Goal: Information Seeking & Learning: Compare options

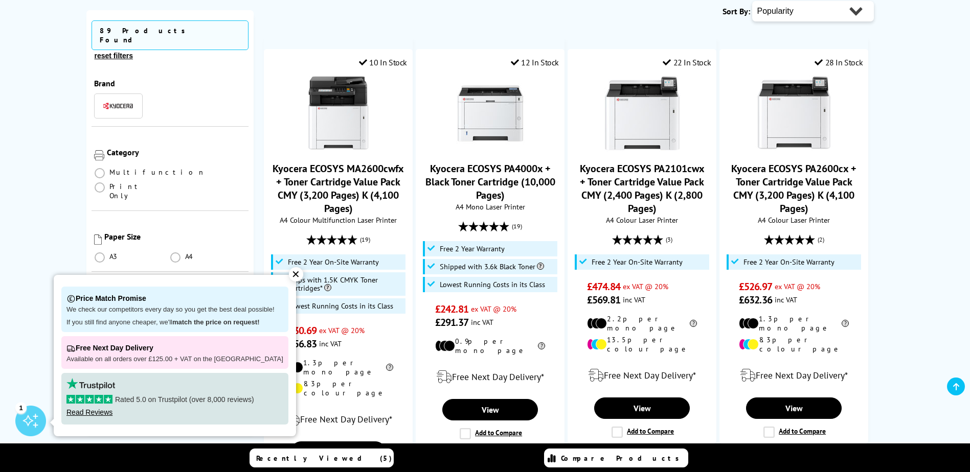
scroll to position [511, 0]
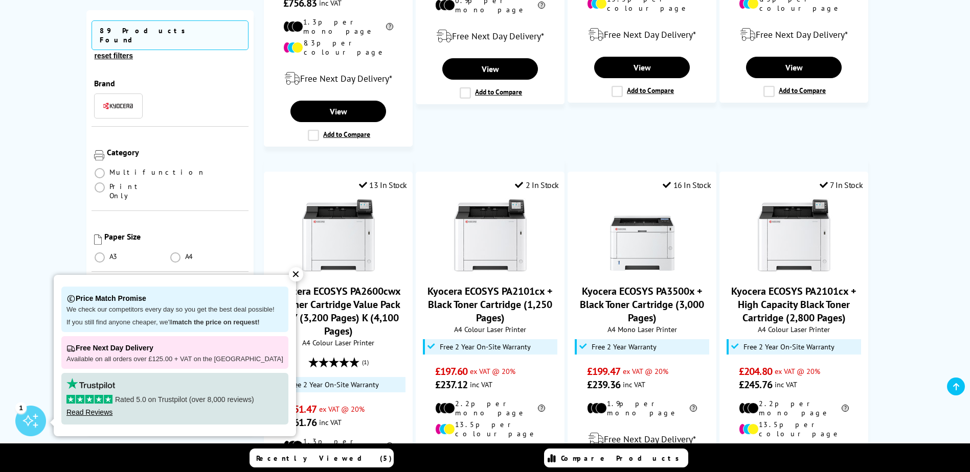
click at [289, 276] on div "✕" at bounding box center [296, 274] width 14 height 14
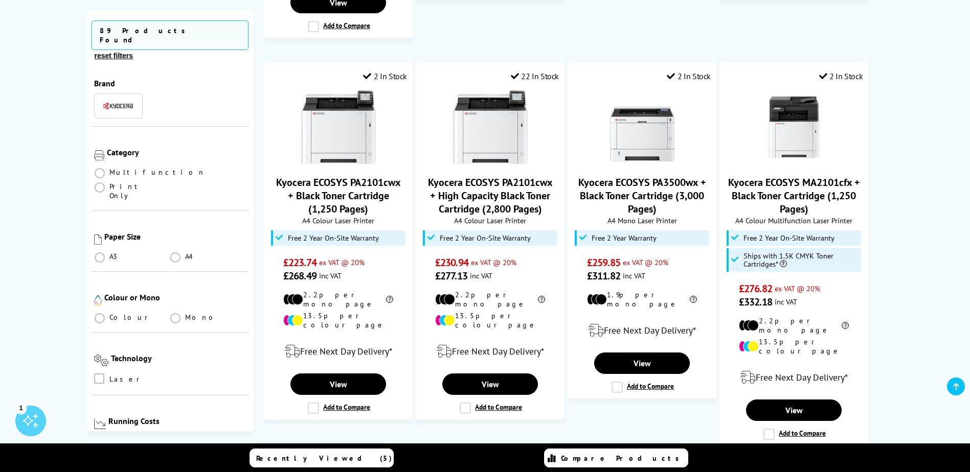
scroll to position [1022, 0]
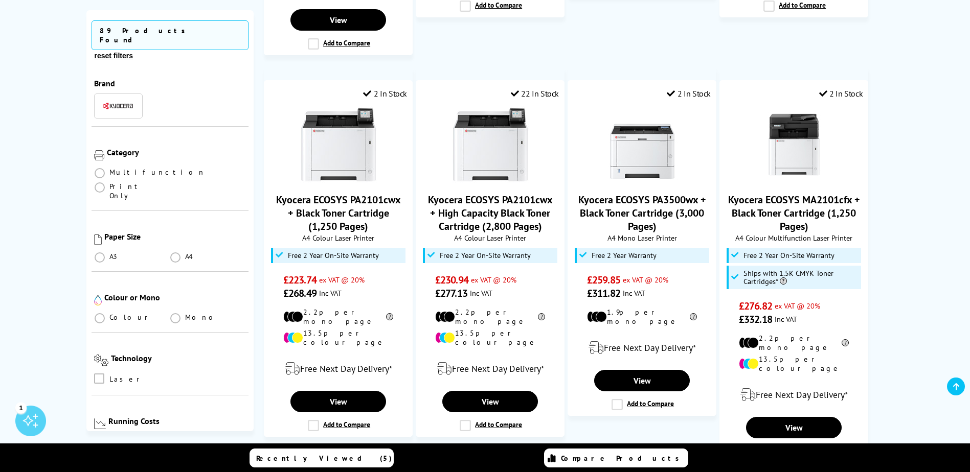
click at [110, 313] on span "Colour" at bounding box center [130, 317] width 42 height 9
click at [101, 168] on span at bounding box center [100, 173] width 10 height 10
click at [109, 169] on input "radio" at bounding box center [109, 169] width 0 height 0
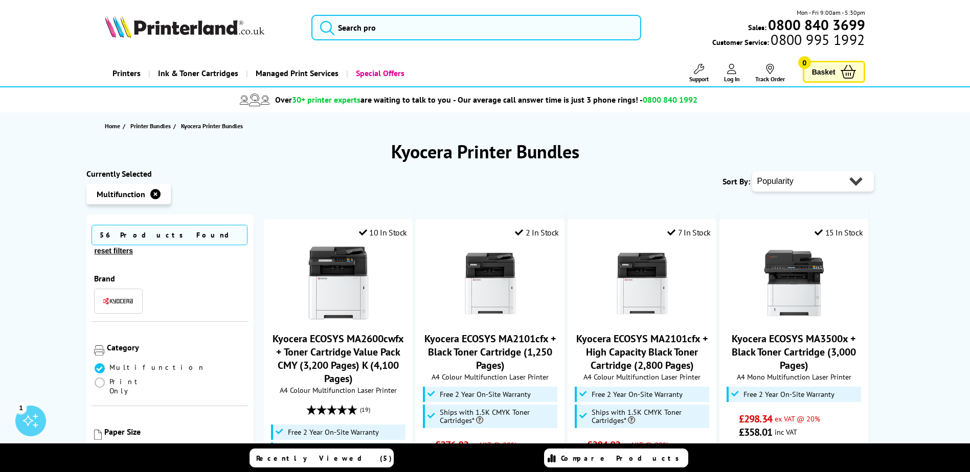
scroll to position [170, 0]
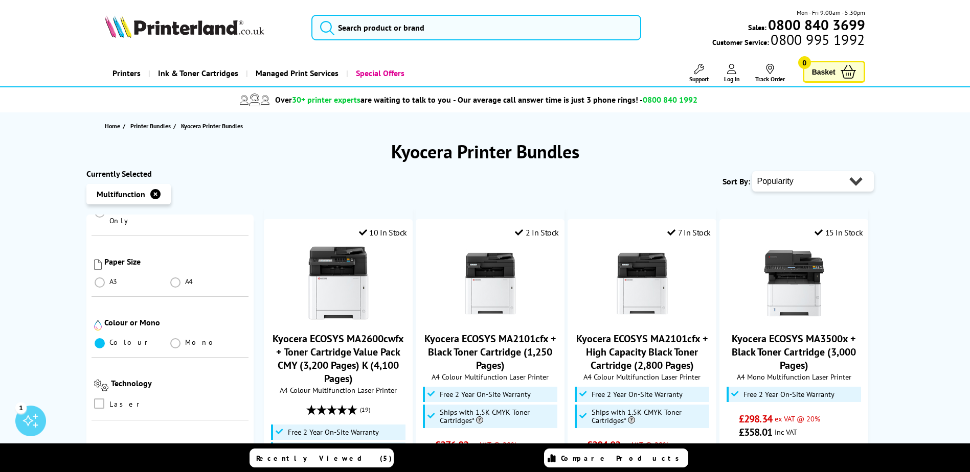
click at [99, 338] on span at bounding box center [100, 343] width 10 height 10
click at [109, 339] on input "radio" at bounding box center [109, 339] width 0 height 0
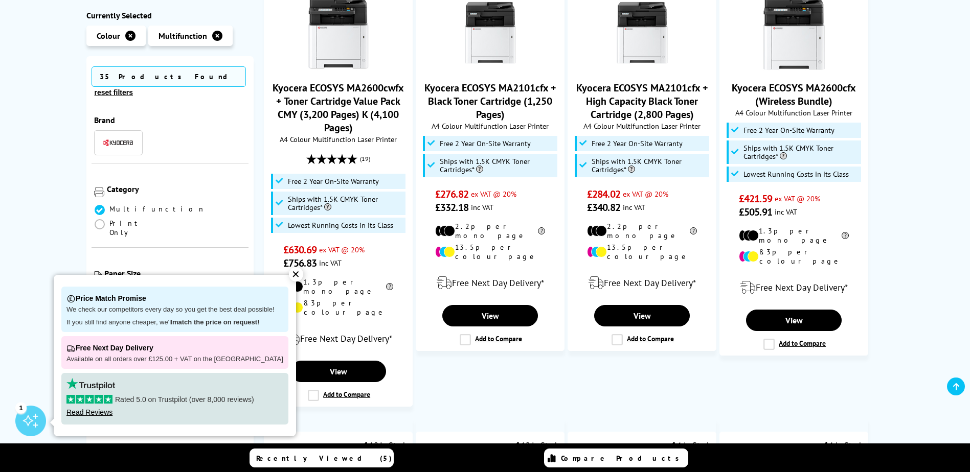
scroll to position [341, 0]
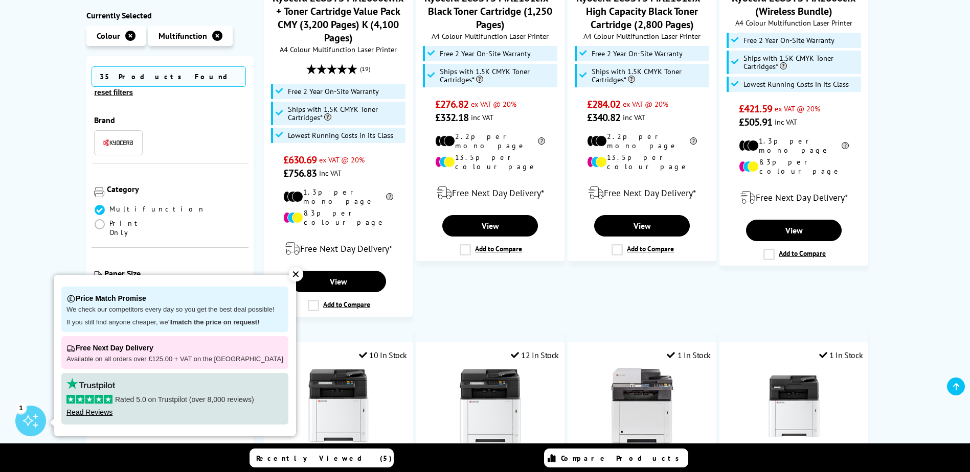
click at [289, 272] on div "✕" at bounding box center [296, 274] width 14 height 14
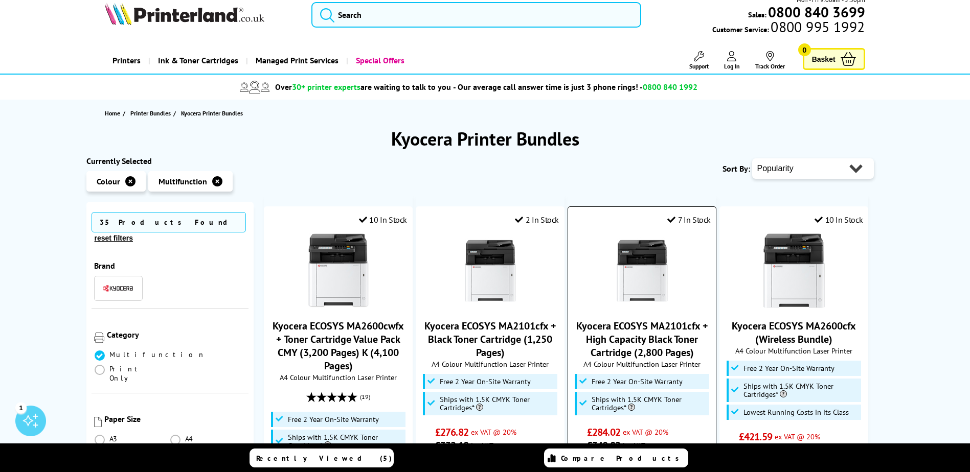
scroll to position [0, 0]
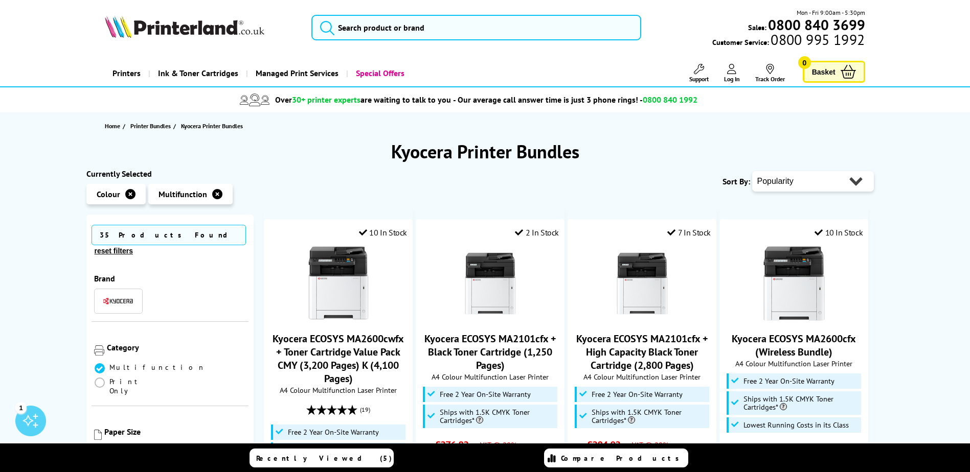
click at [799, 185] on select "Popularity Rating Price - Low to High Price - High to Low Running Costs - Low t…" at bounding box center [813, 181] width 122 height 20
select select "Price Ascending"
click at [752, 171] on select "Popularity Rating Price - Low to High Price - High to Low Running Costs - Low t…" at bounding box center [813, 181] width 122 height 20
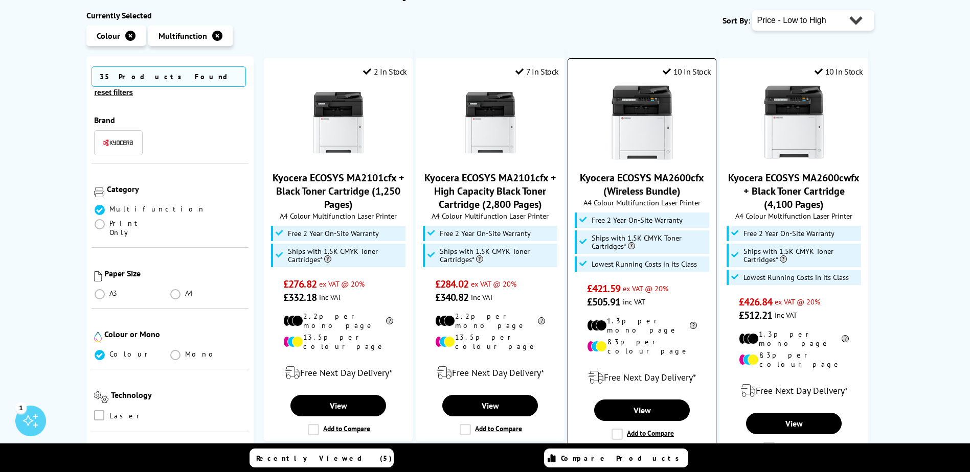
scroll to position [170, 0]
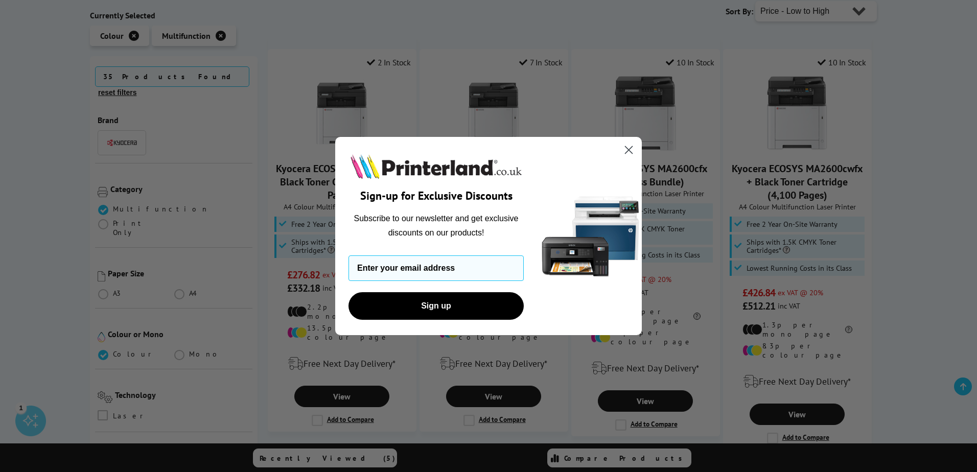
click at [631, 148] on icon "Close dialog" at bounding box center [629, 149] width 7 height 7
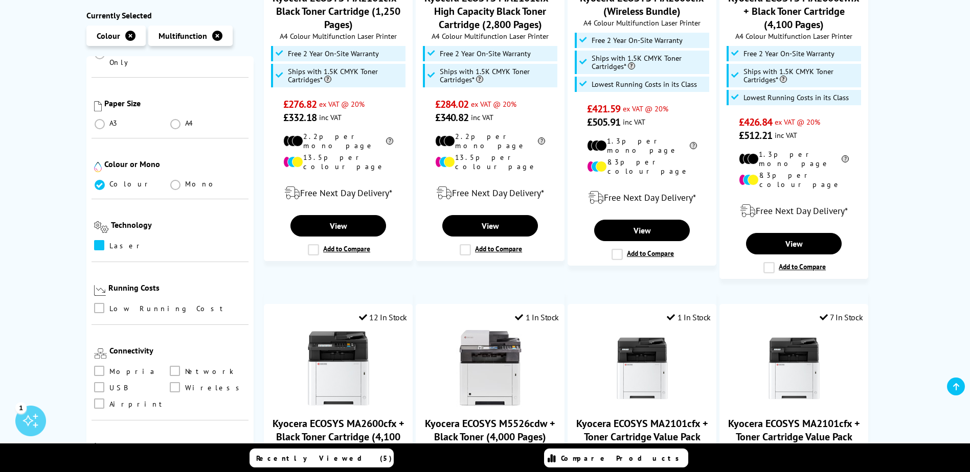
click at [98, 240] on span at bounding box center [99, 245] width 10 height 10
click at [109, 242] on input "checkbox" at bounding box center [109, 242] width 0 height 0
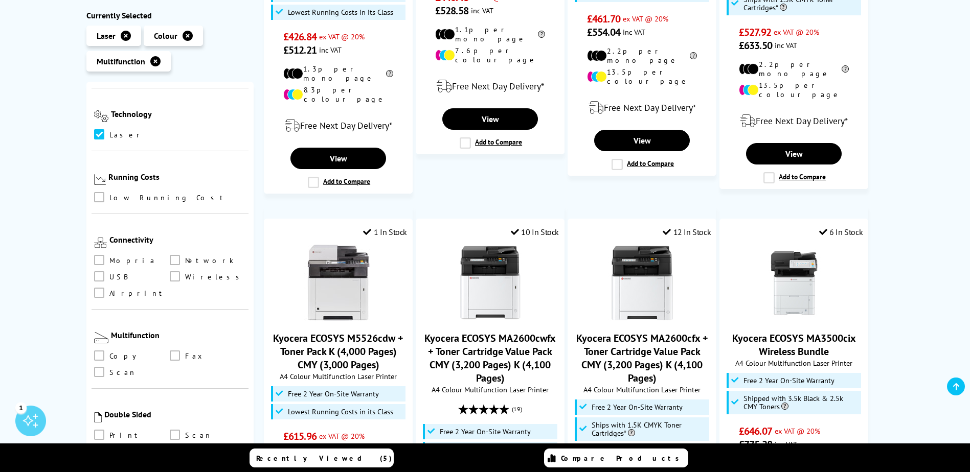
scroll to position [1193, 0]
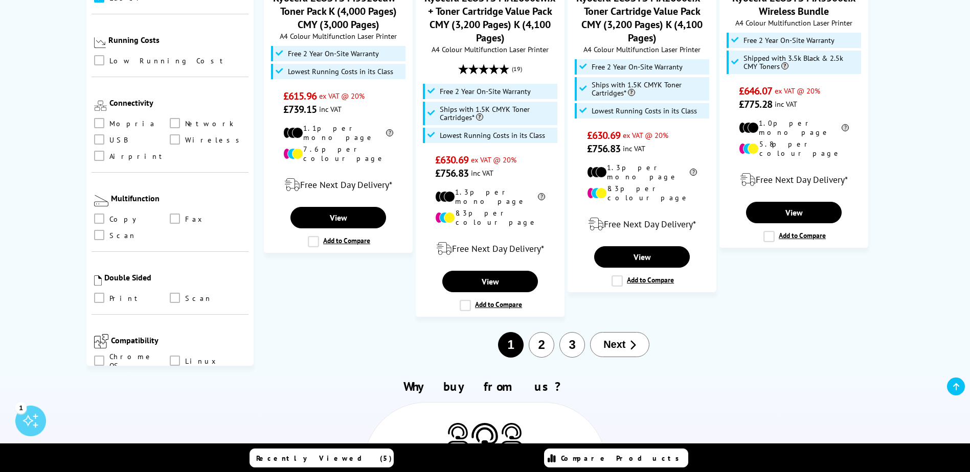
click at [538, 332] on button "2" at bounding box center [542, 345] width 26 height 26
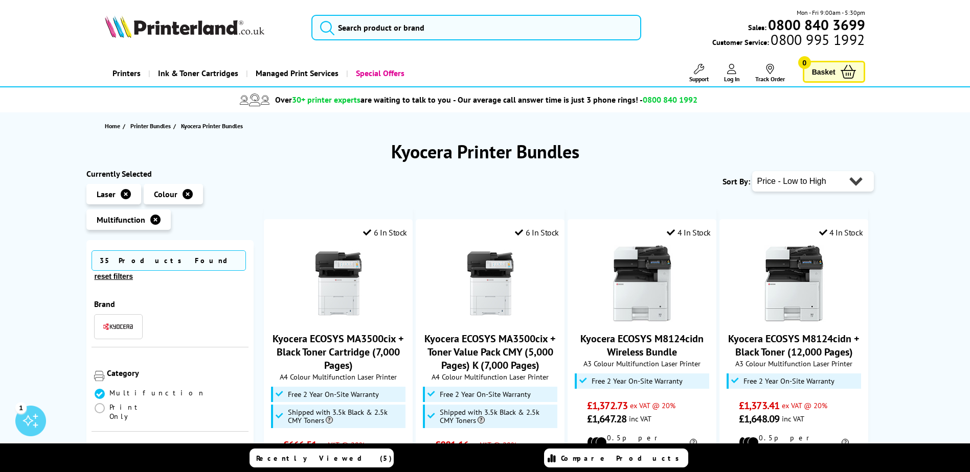
click at [214, 28] on img at bounding box center [185, 26] width 160 height 22
